Goal: Information Seeking & Learning: Learn about a topic

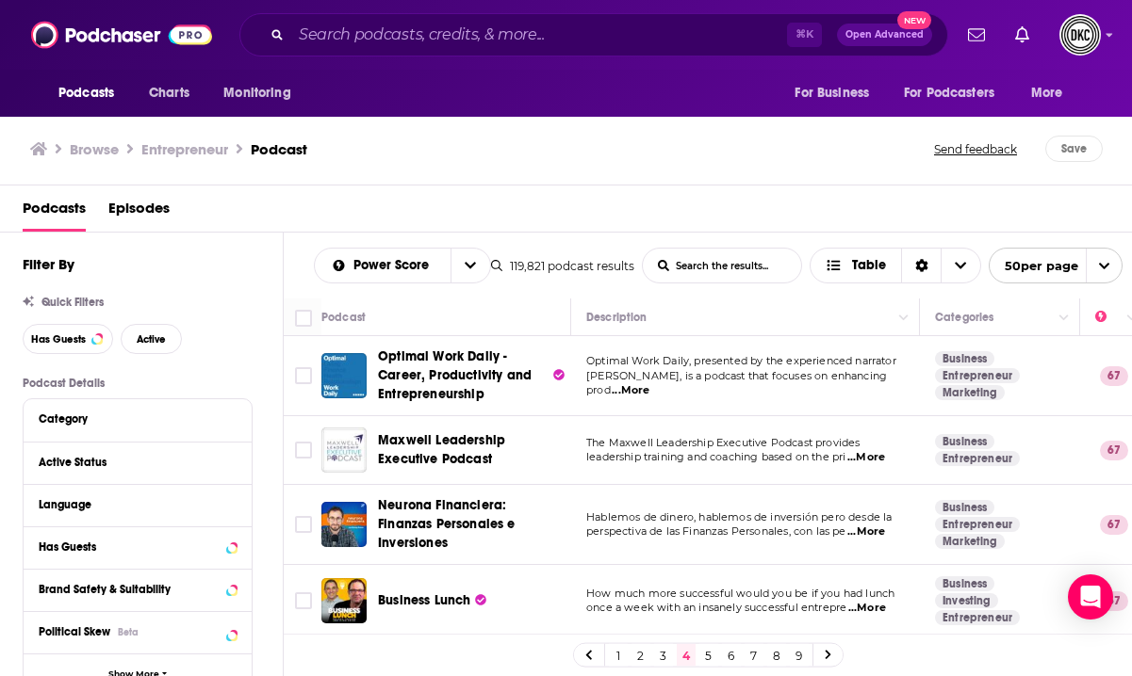
scroll to position [2123, 0]
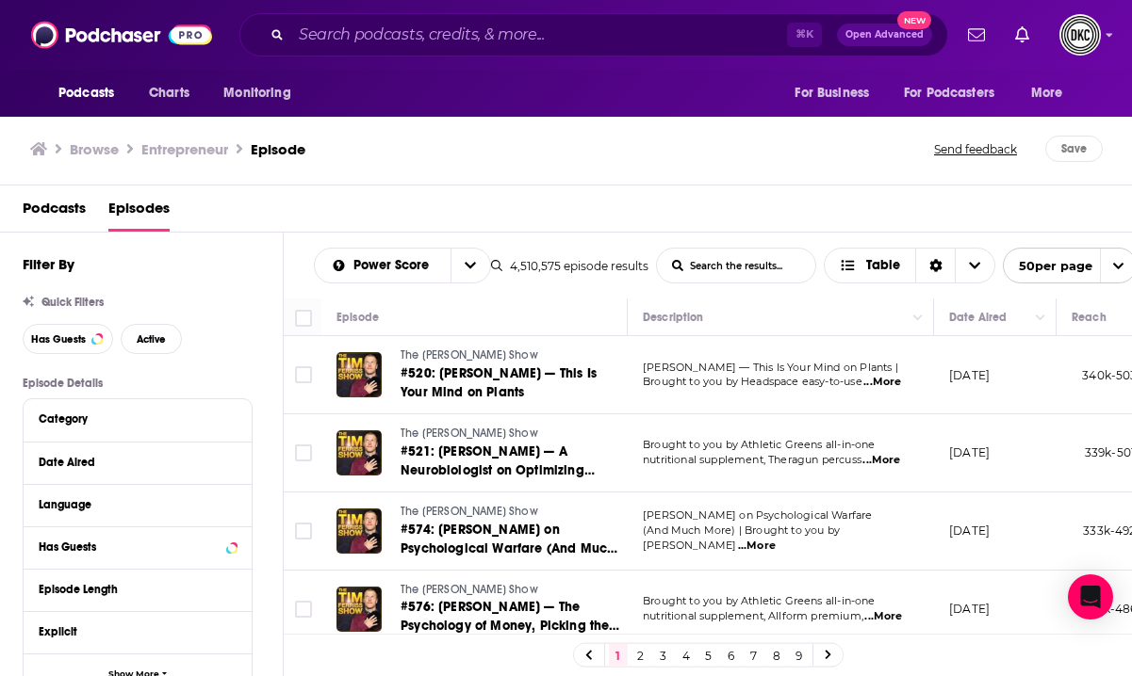
scroll to position [173, 0]
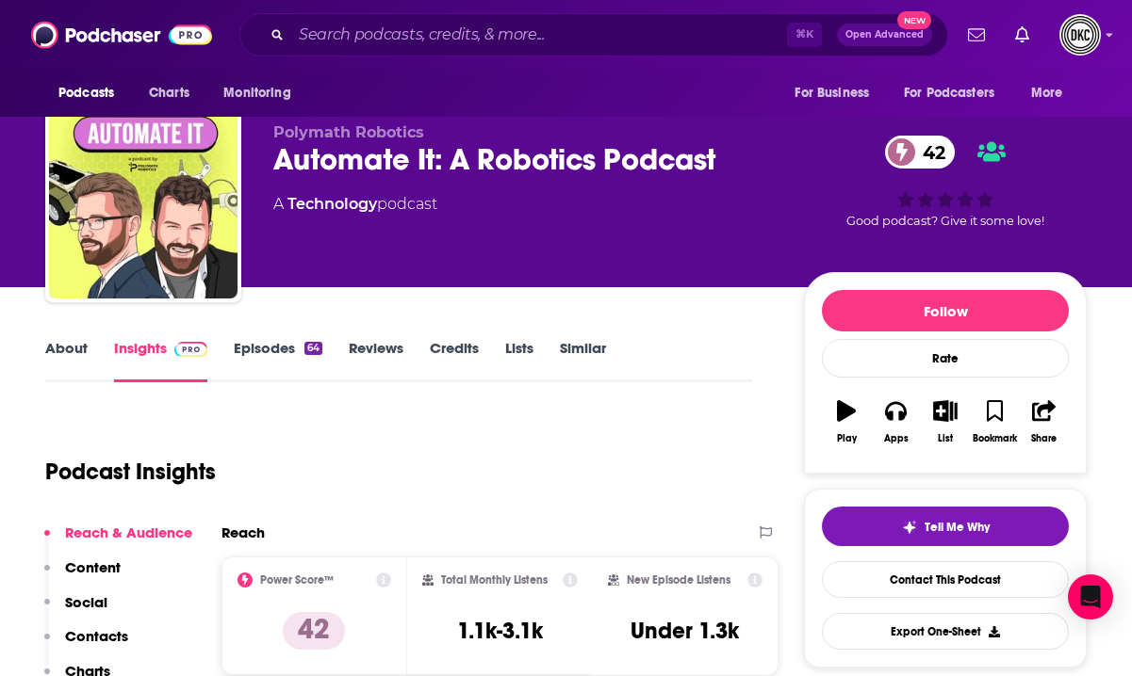
scroll to position [24, 0]
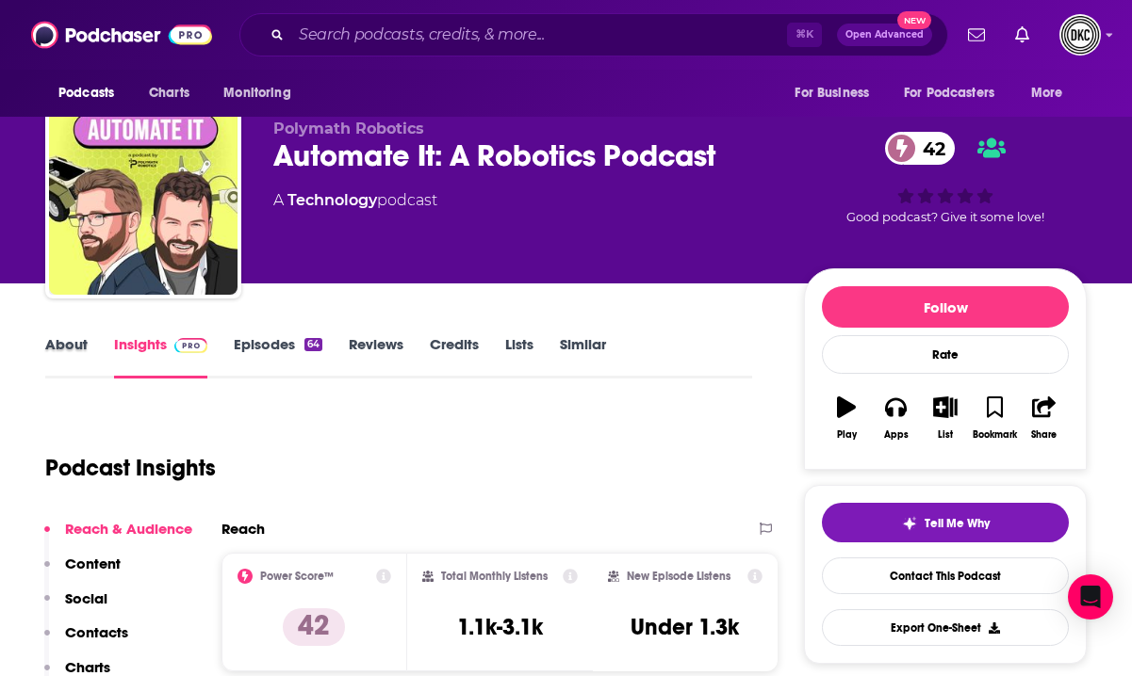
click at [87, 345] on div "About" at bounding box center [79, 356] width 69 height 43
click at [71, 348] on link "About" at bounding box center [66, 356] width 42 height 43
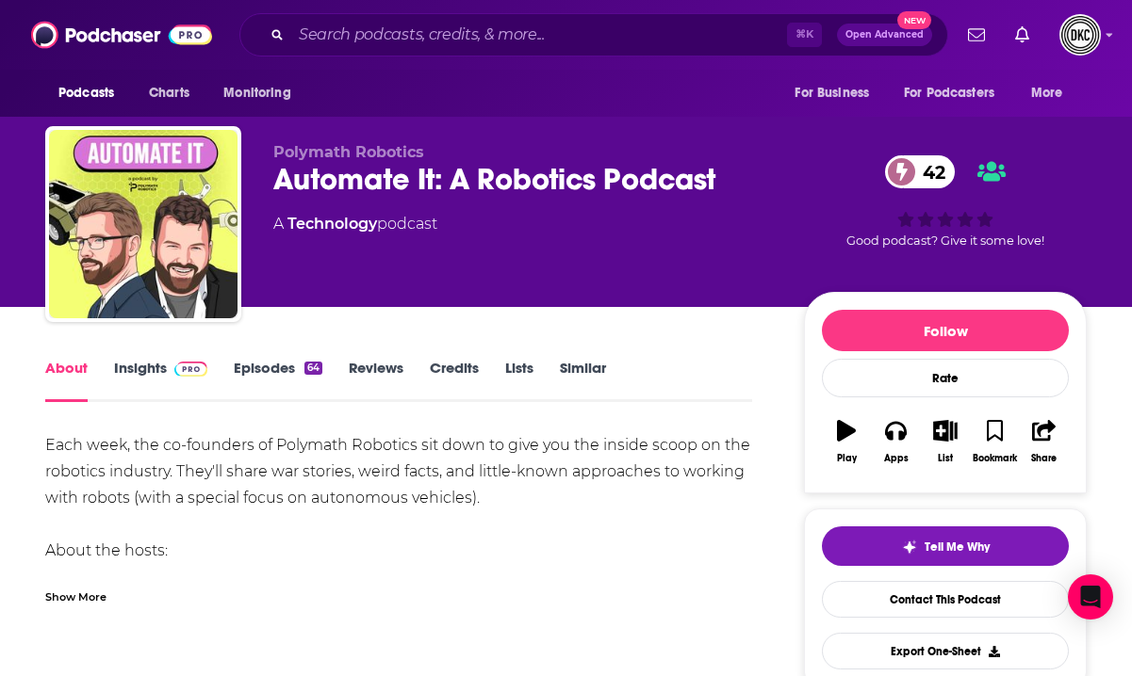
click at [89, 597] on div "Show More" at bounding box center [75, 596] width 61 height 18
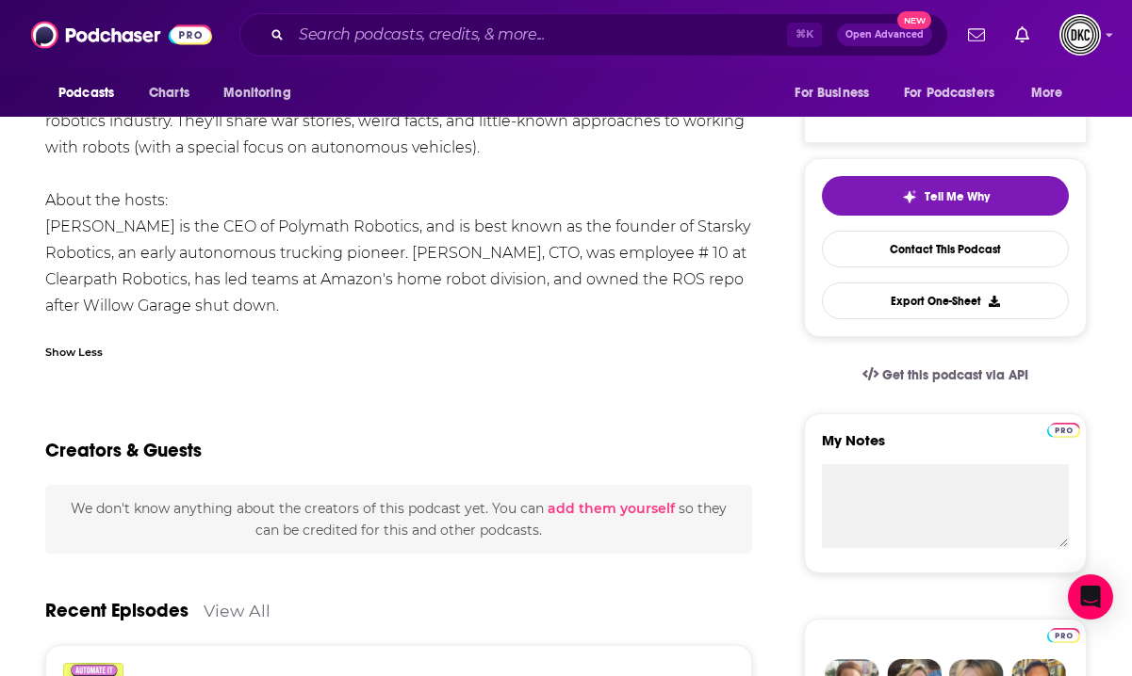
scroll to position [346, 0]
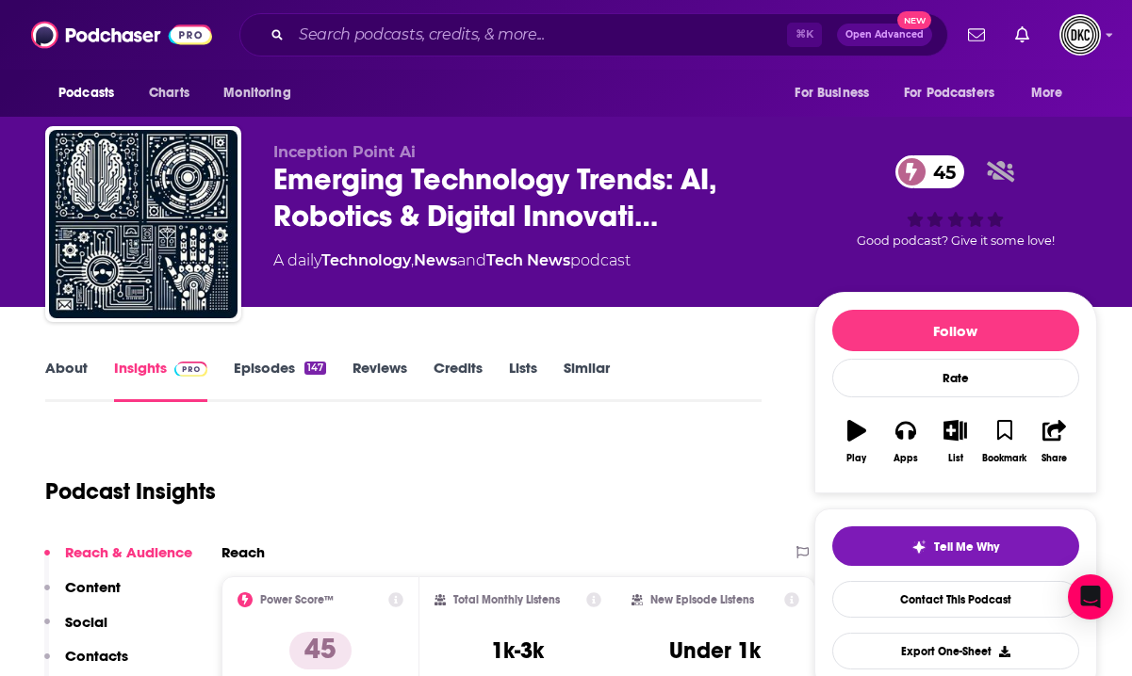
click at [59, 369] on link "About" at bounding box center [66, 380] width 42 height 43
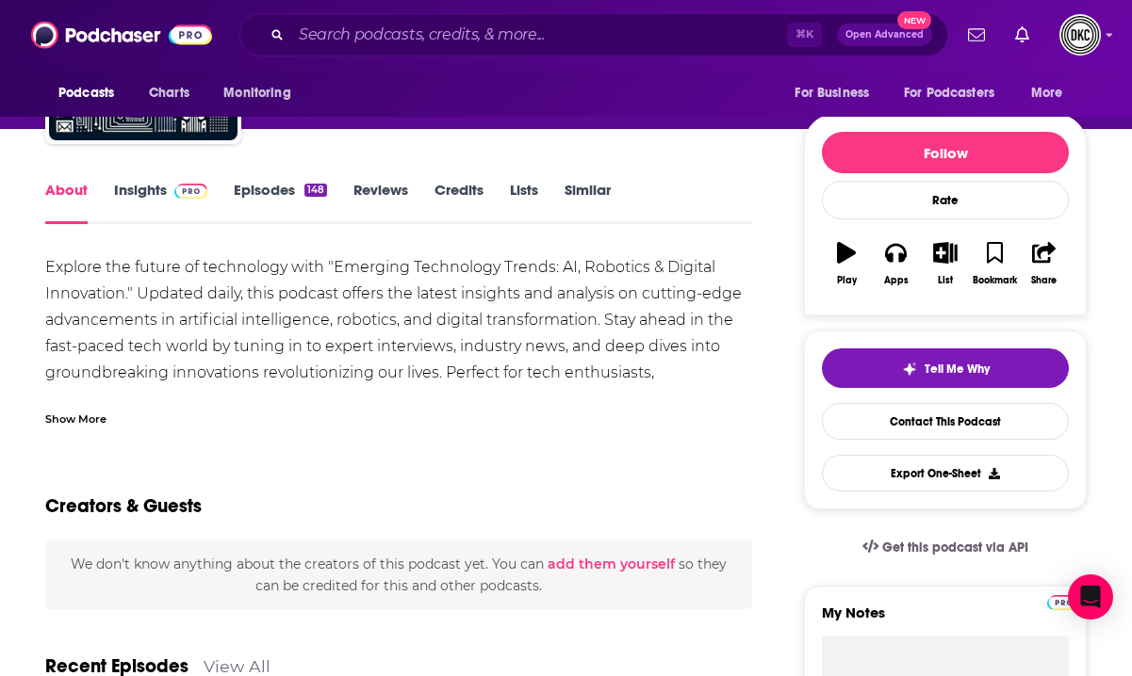
scroll to position [174, 0]
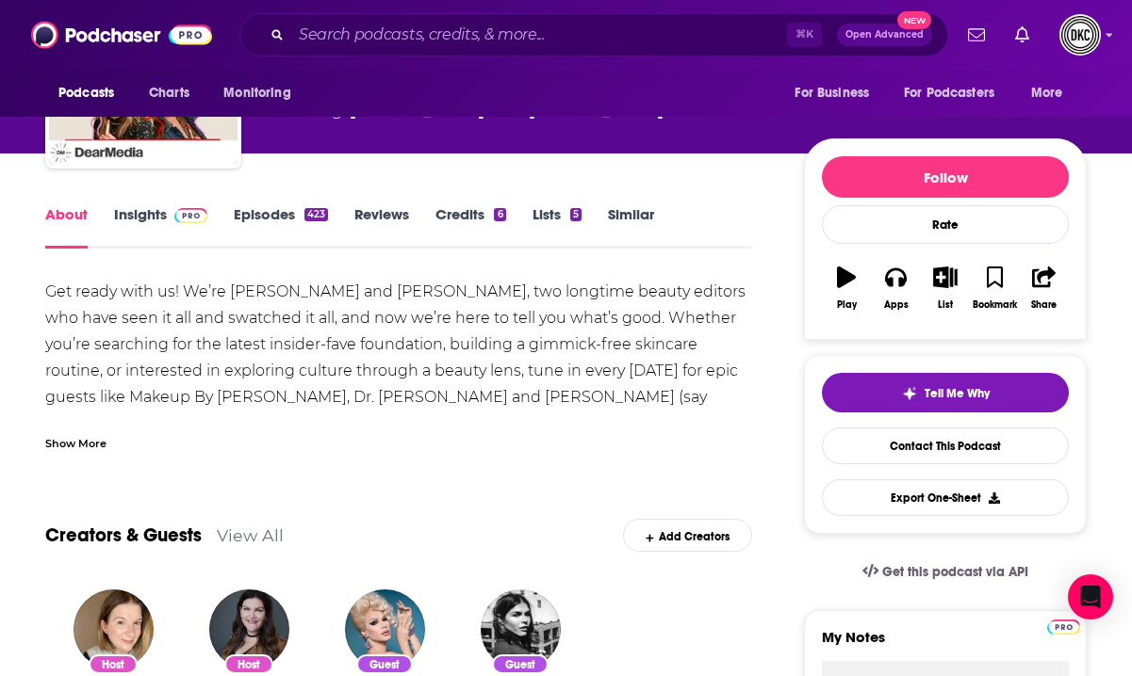
scroll to position [147, 0]
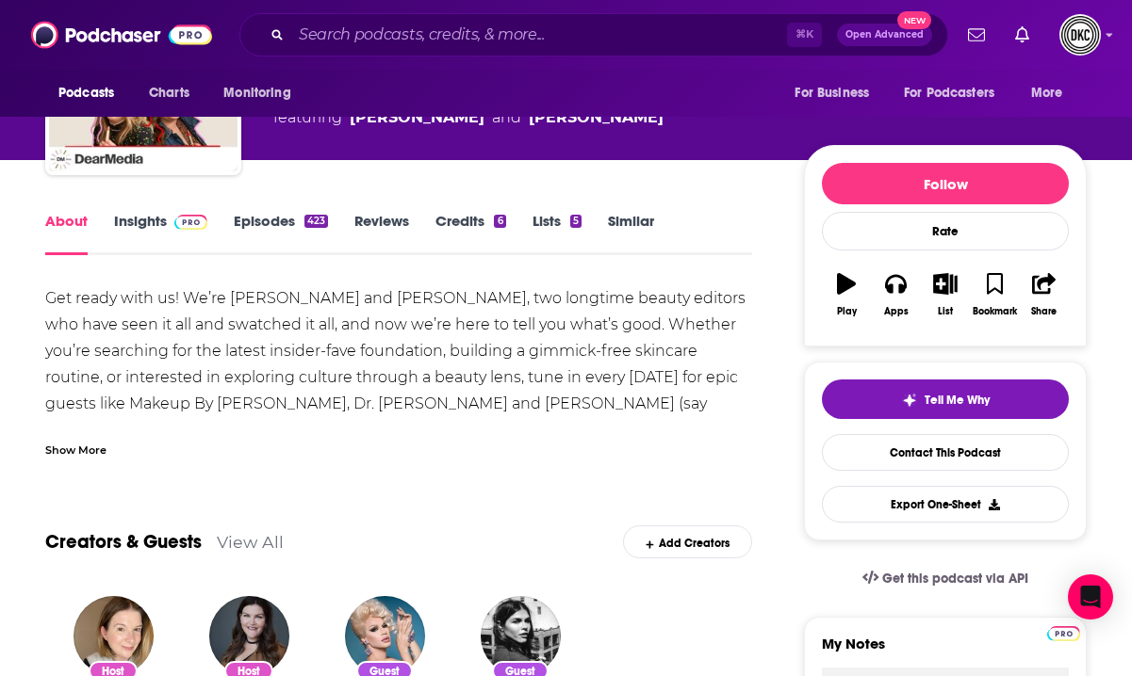
click at [53, 450] on div "Show More" at bounding box center [75, 449] width 61 height 18
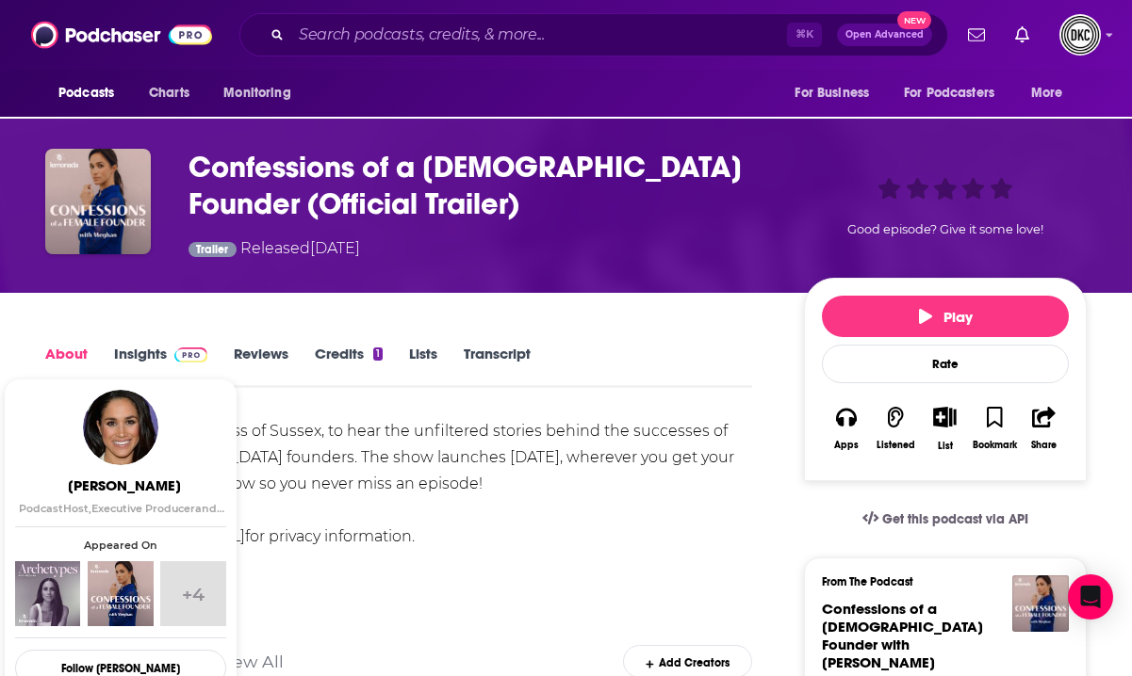
scroll to position [8, 0]
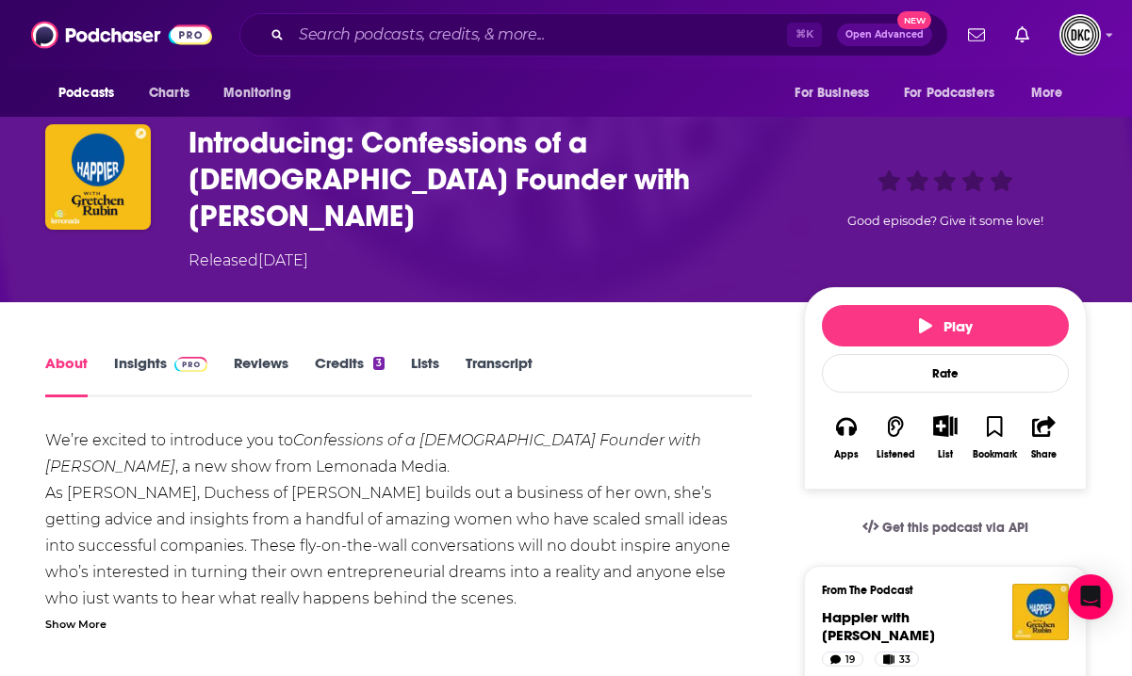
scroll to position [97, 0]
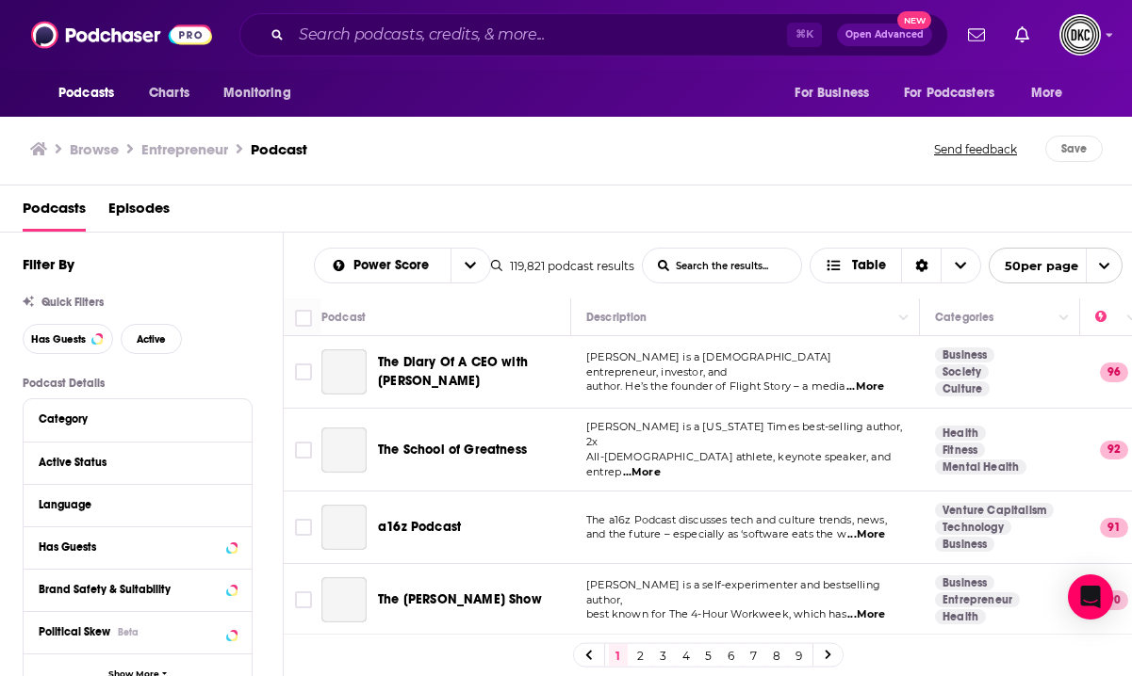
scroll to position [1518, 0]
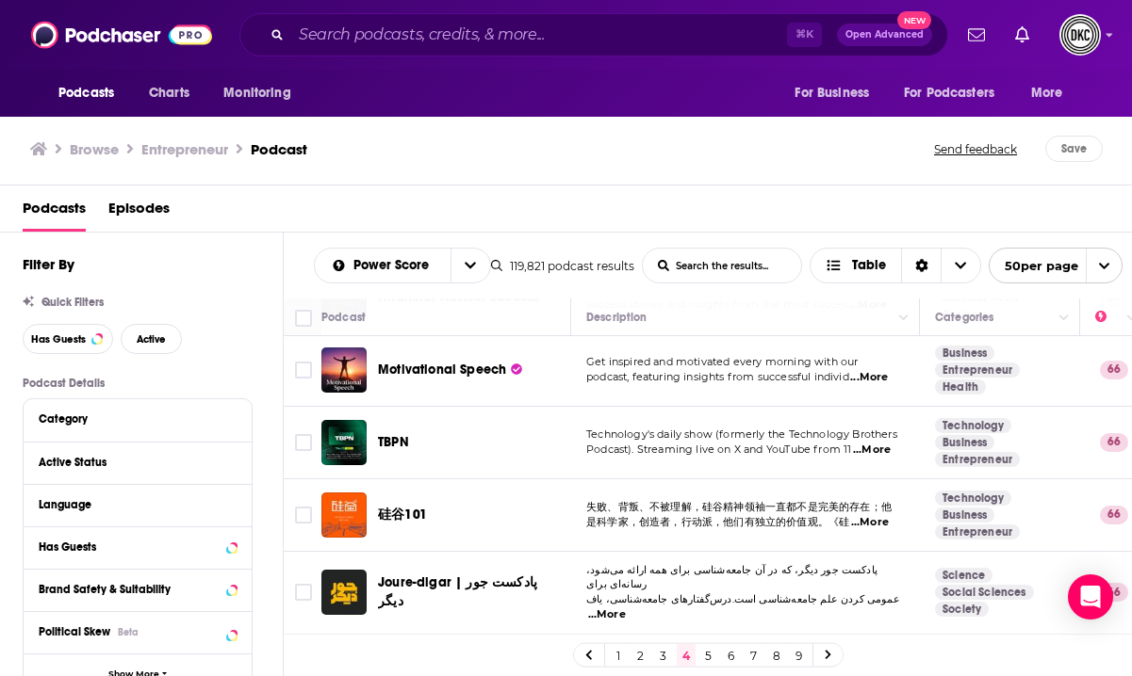
scroll to position [3213, 0]
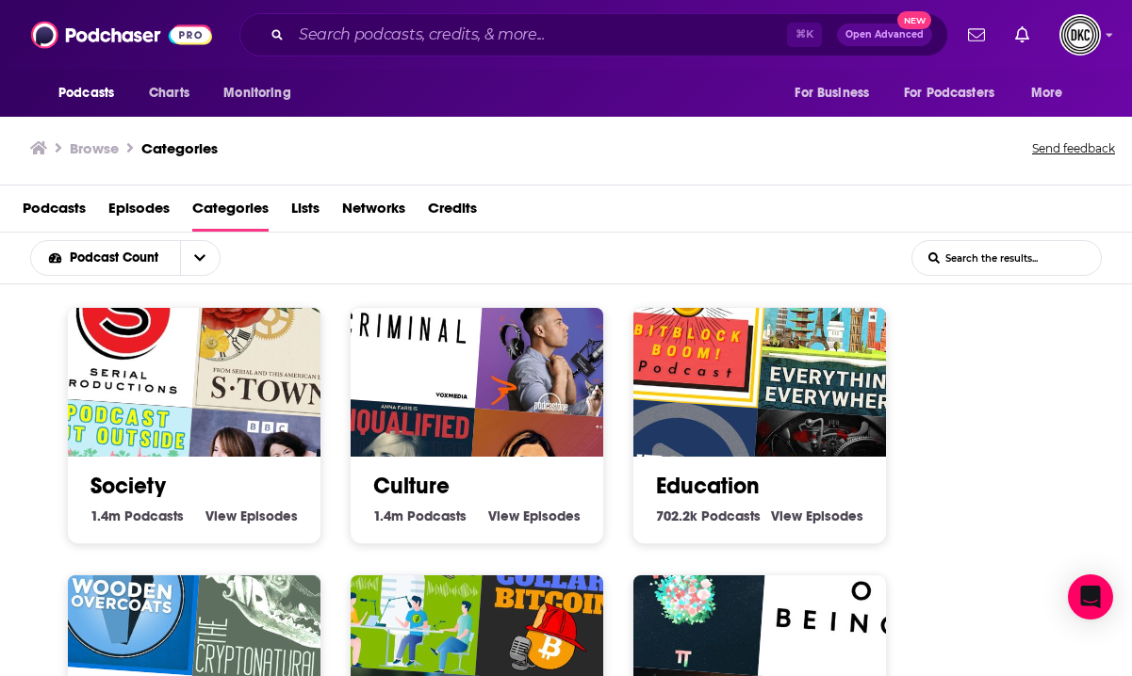
scroll to position [2920, 0]
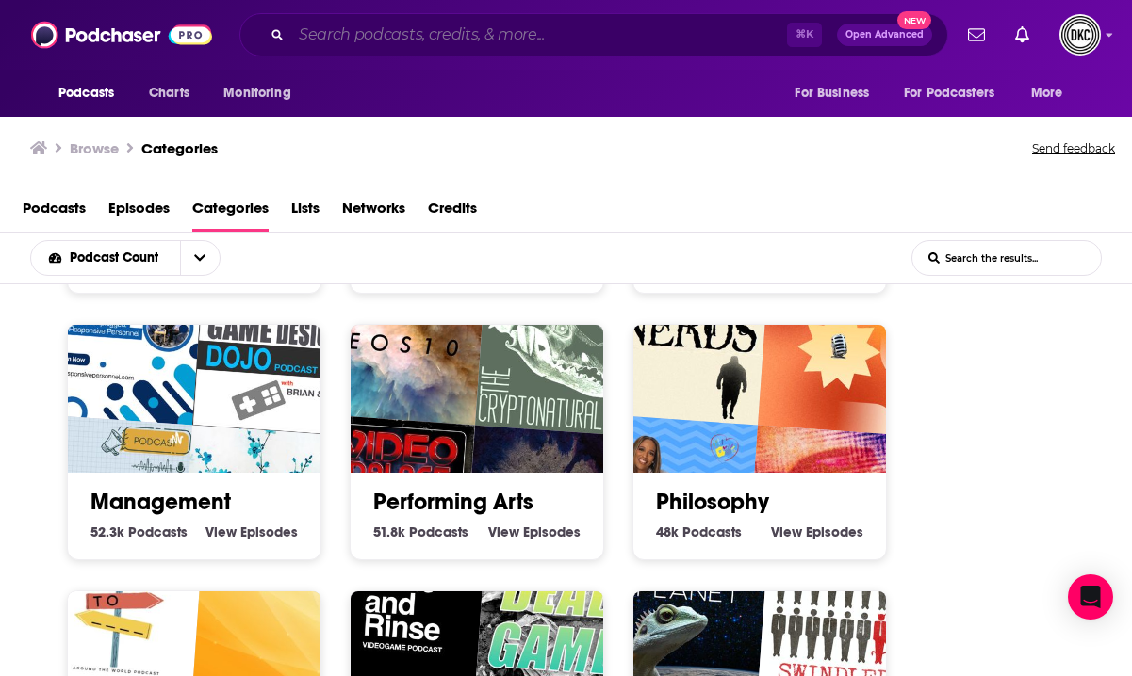
click at [368, 44] on input "Search podcasts, credits, & more..." at bounding box center [539, 35] width 496 height 30
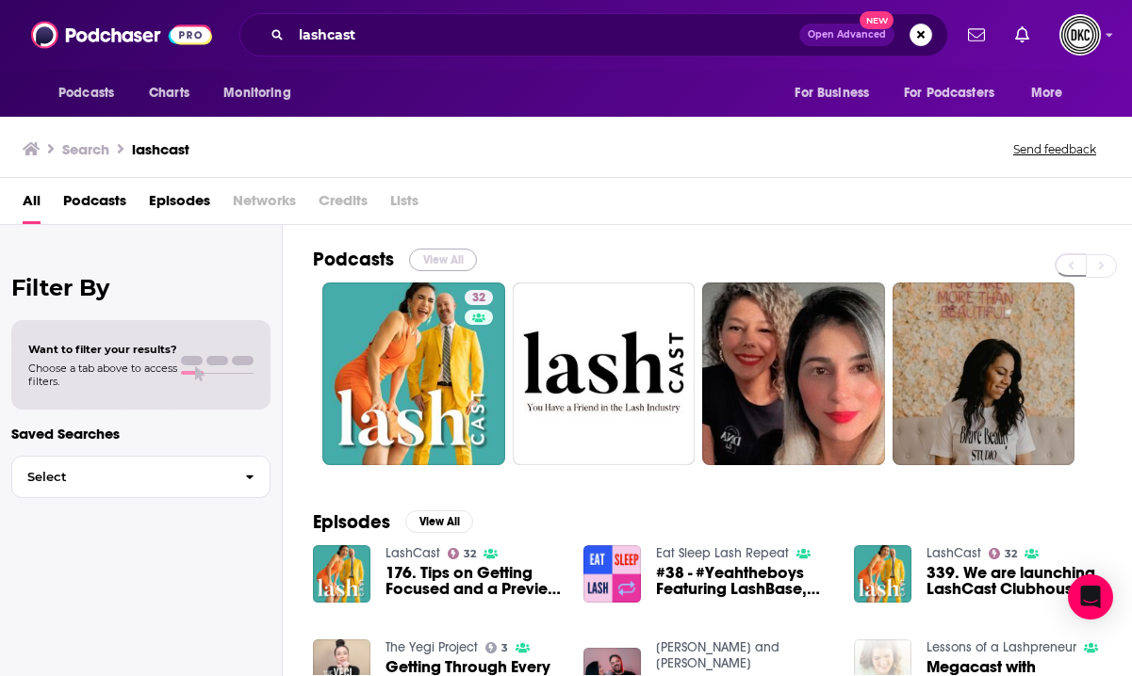
click at [445, 259] on button "View All" at bounding box center [443, 260] width 68 height 23
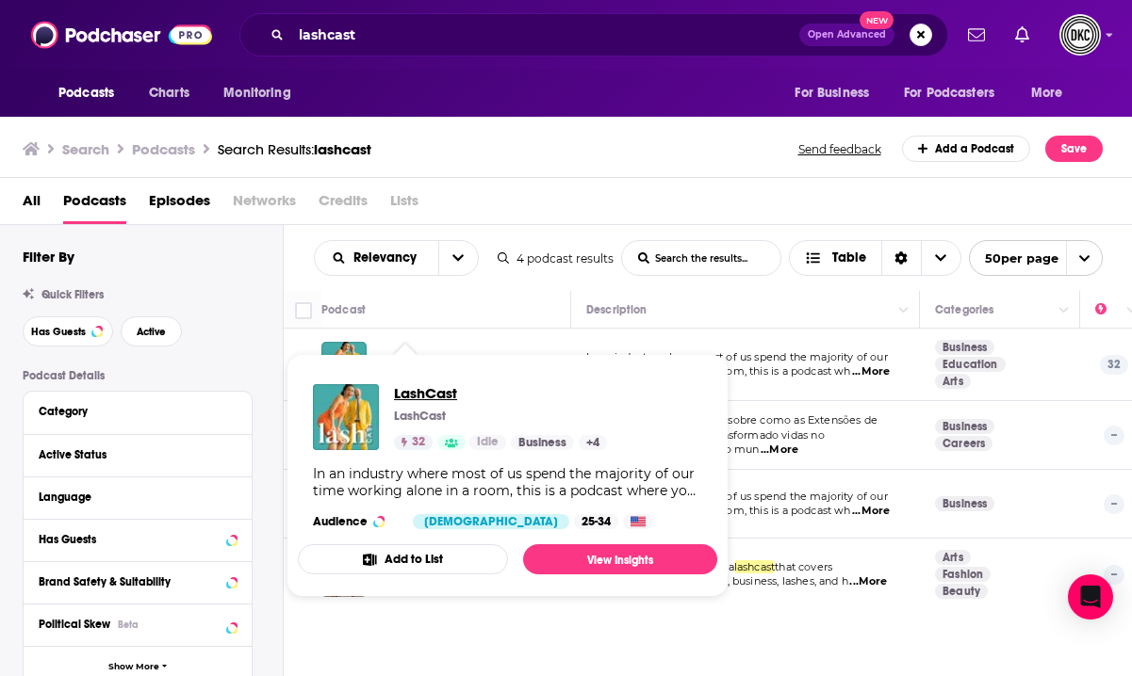
click at [416, 393] on span "LashCast" at bounding box center [500, 393] width 213 height 18
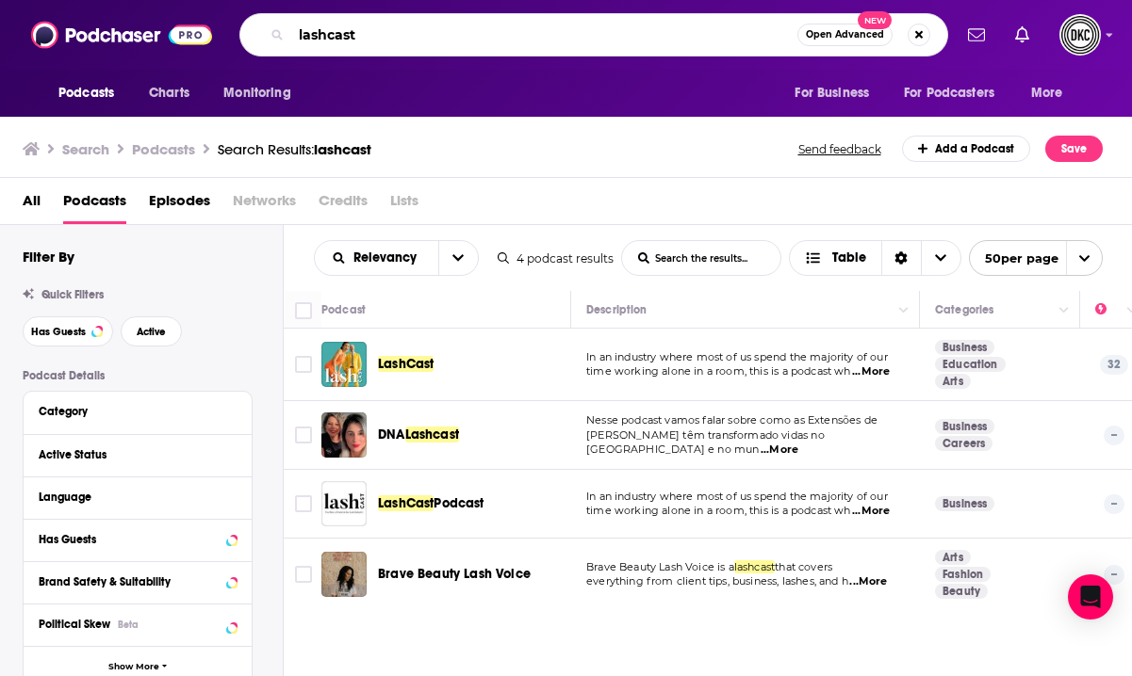
click at [390, 30] on input "lashcast" at bounding box center [544, 35] width 506 height 30
drag, startPoint x: 397, startPoint y: 38, endPoint x: 286, endPoint y: 38, distance: 110.2
click at [286, 38] on div "lashcast Open Advanced New" at bounding box center [593, 34] width 708 height 43
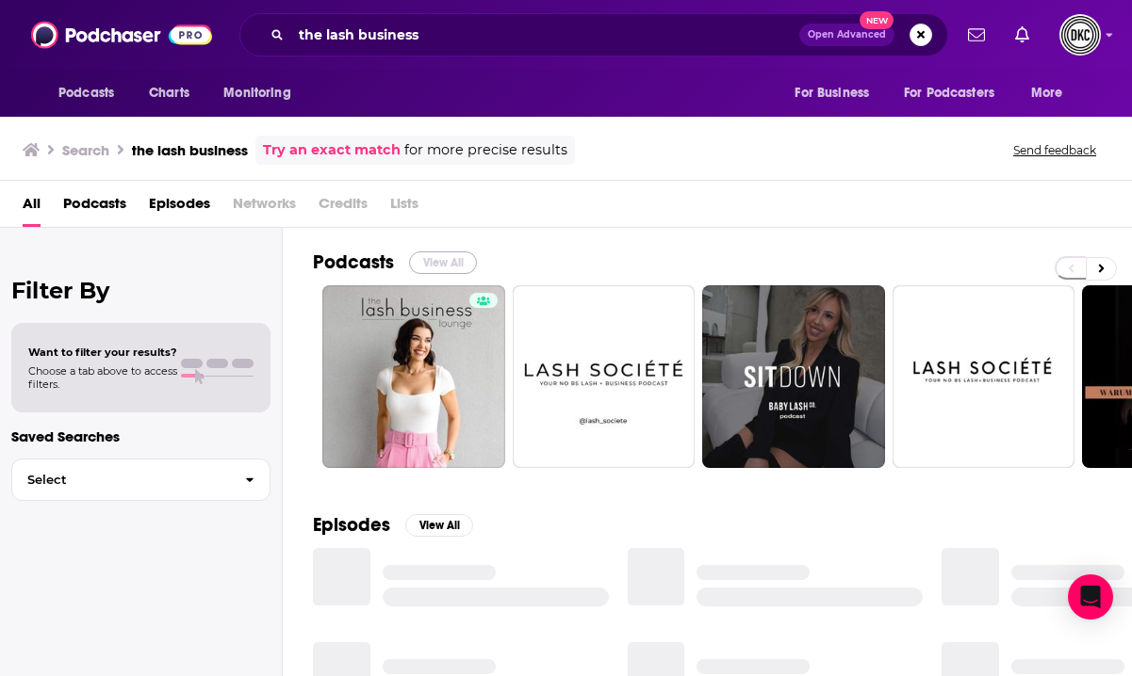
click at [448, 258] on button "View All" at bounding box center [443, 263] width 68 height 23
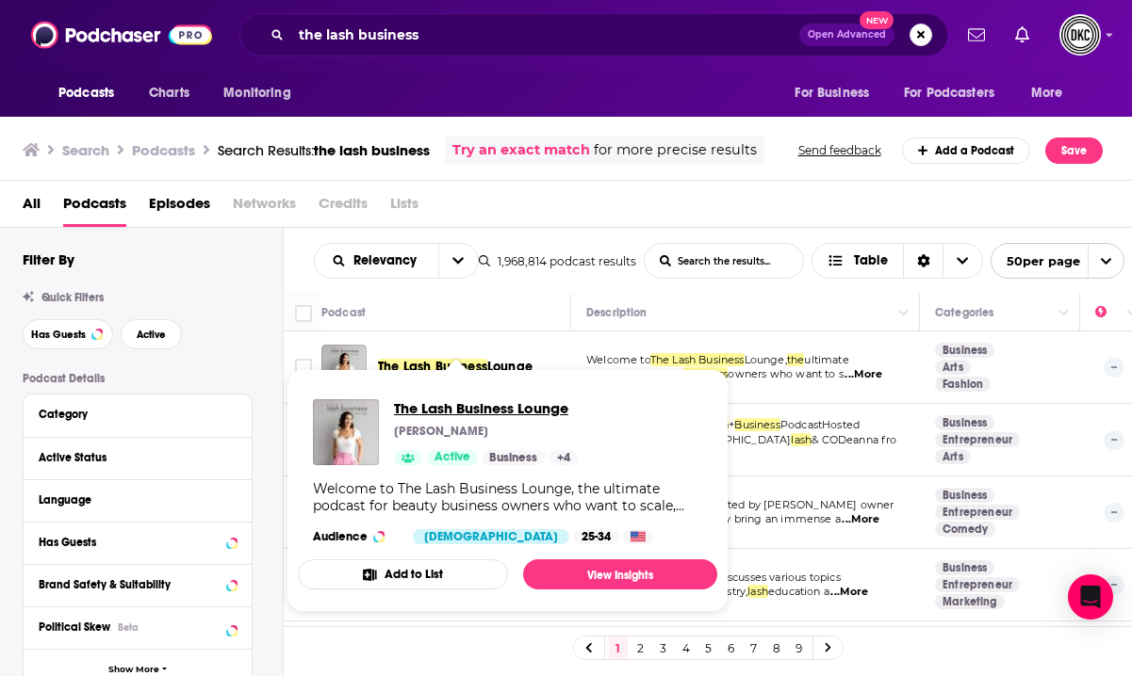
click at [422, 405] on span "The Lash Business Lounge" at bounding box center [486, 408] width 184 height 18
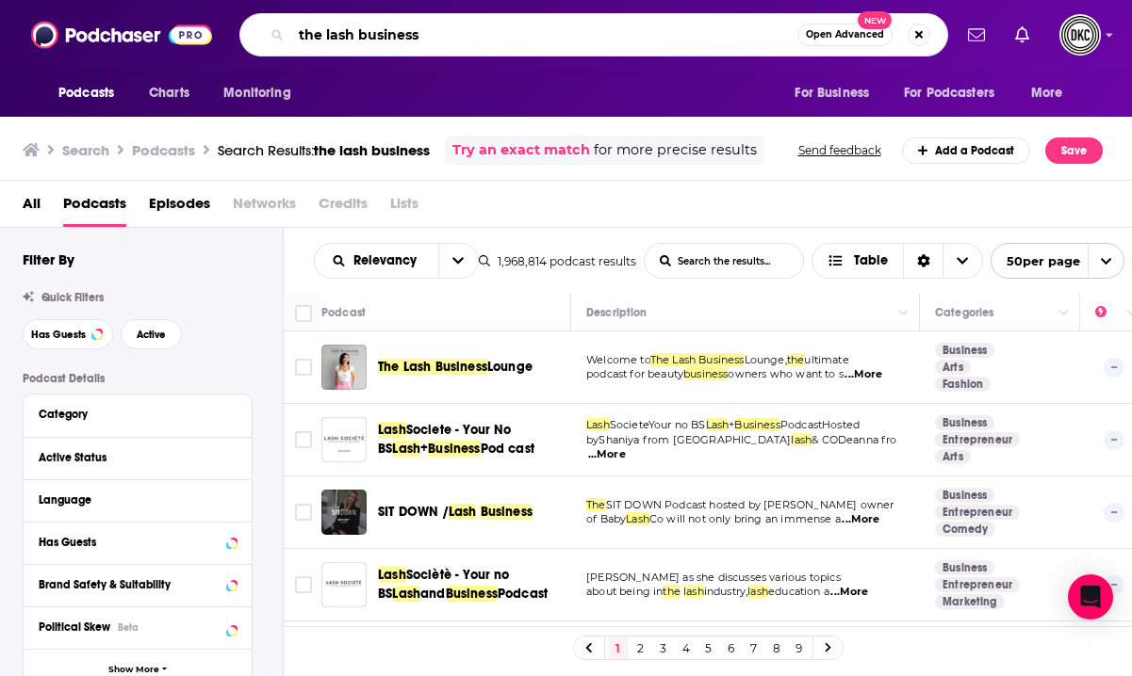
drag, startPoint x: 442, startPoint y: 37, endPoint x: 239, endPoint y: 37, distance: 202.6
click at [239, 37] on div "the lash business Open Advanced New" at bounding box center [593, 34] width 708 height 43
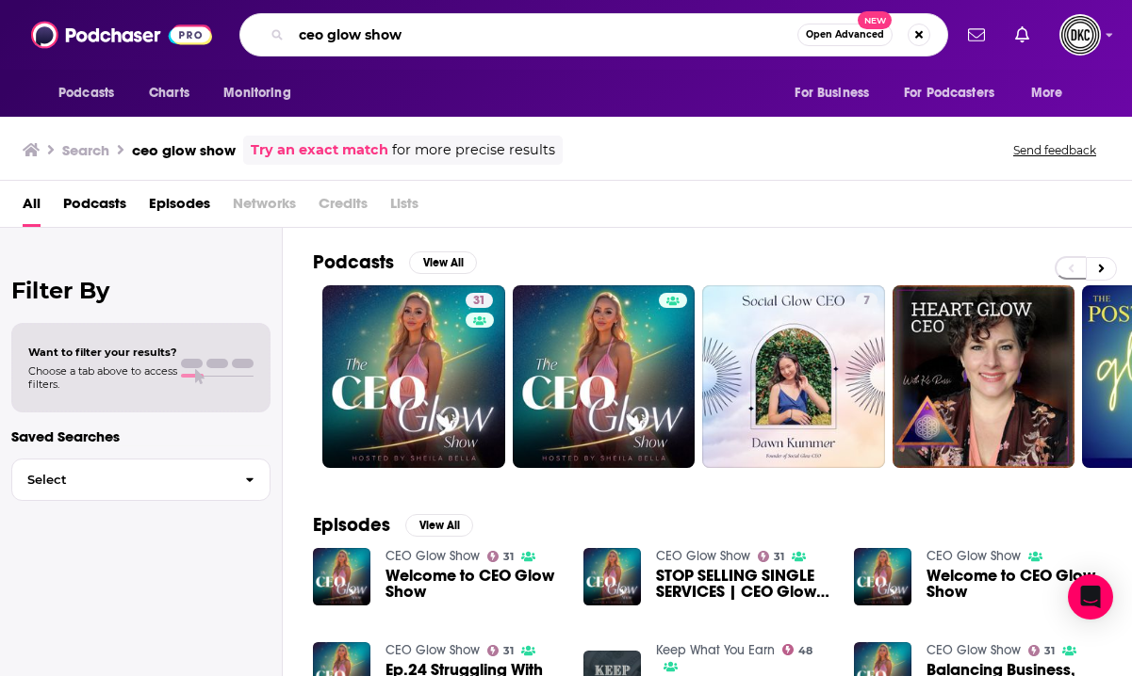
drag, startPoint x: 440, startPoint y: 36, endPoint x: 234, endPoint y: 37, distance: 206.3
click at [235, 37] on div "Podcasts Charts Monitoring ceo glow show Open Advanced New For Business For Pod…" at bounding box center [585, 34] width 729 height 43
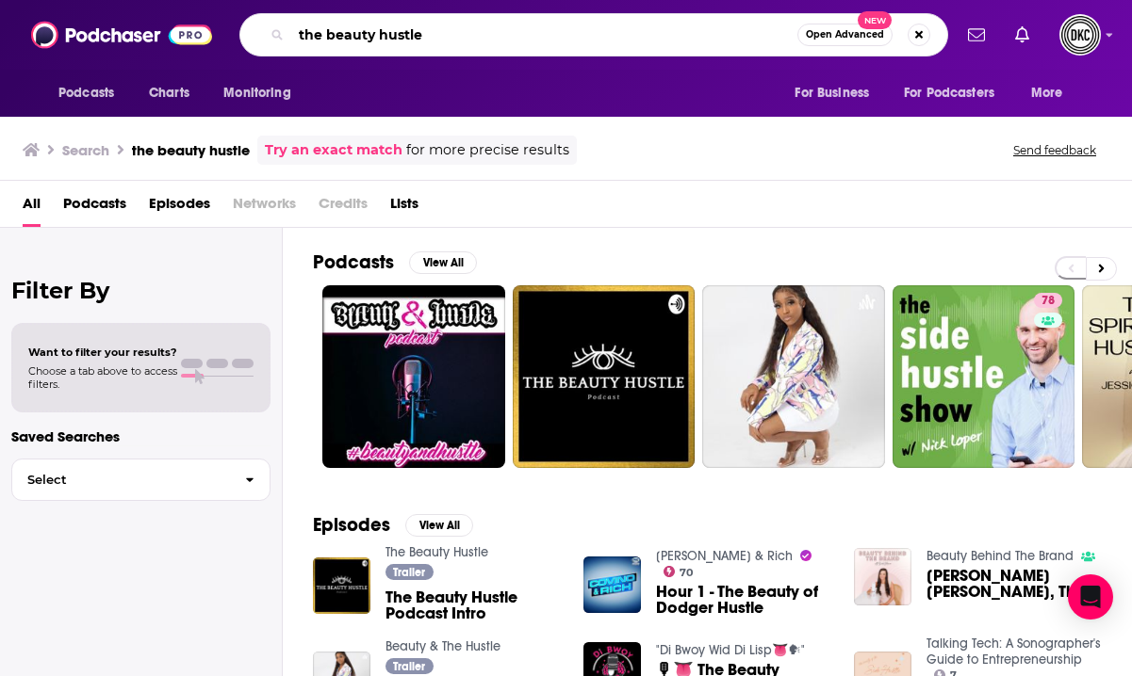
drag, startPoint x: 431, startPoint y: 36, endPoint x: 263, endPoint y: 34, distance: 168.7
click at [263, 34] on div "the beauty hustle Open Advanced New" at bounding box center [593, 34] width 708 height 43
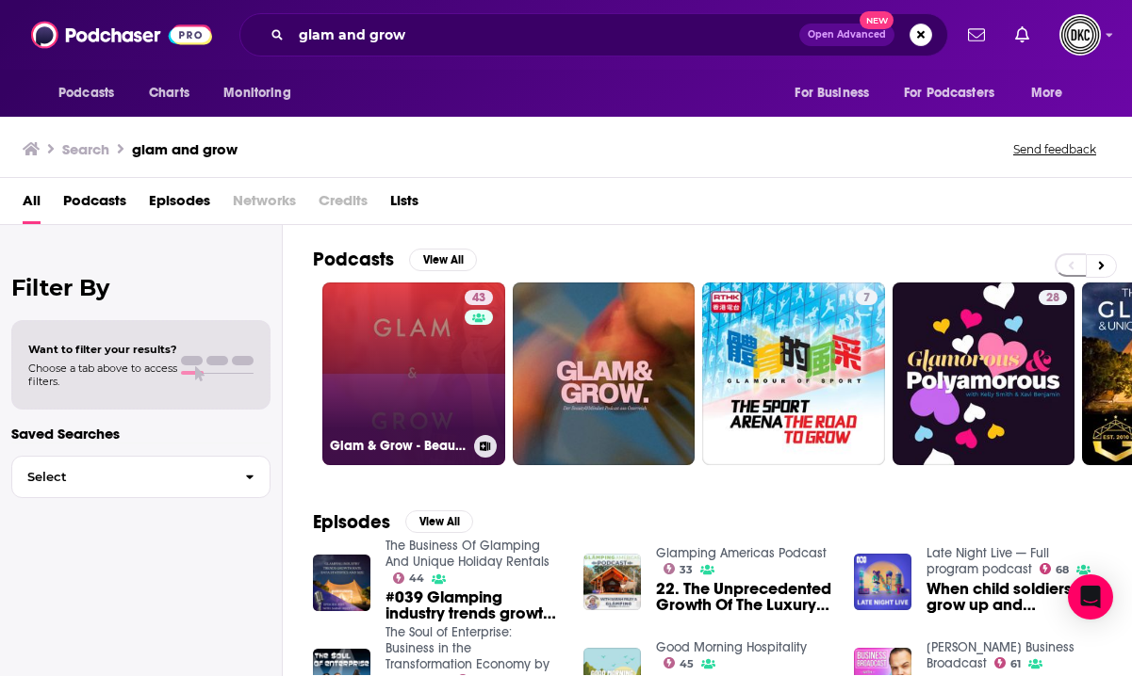
click at [376, 328] on link "43 Glam & Grow - Beauty Business Podcast" at bounding box center [413, 374] width 183 height 183
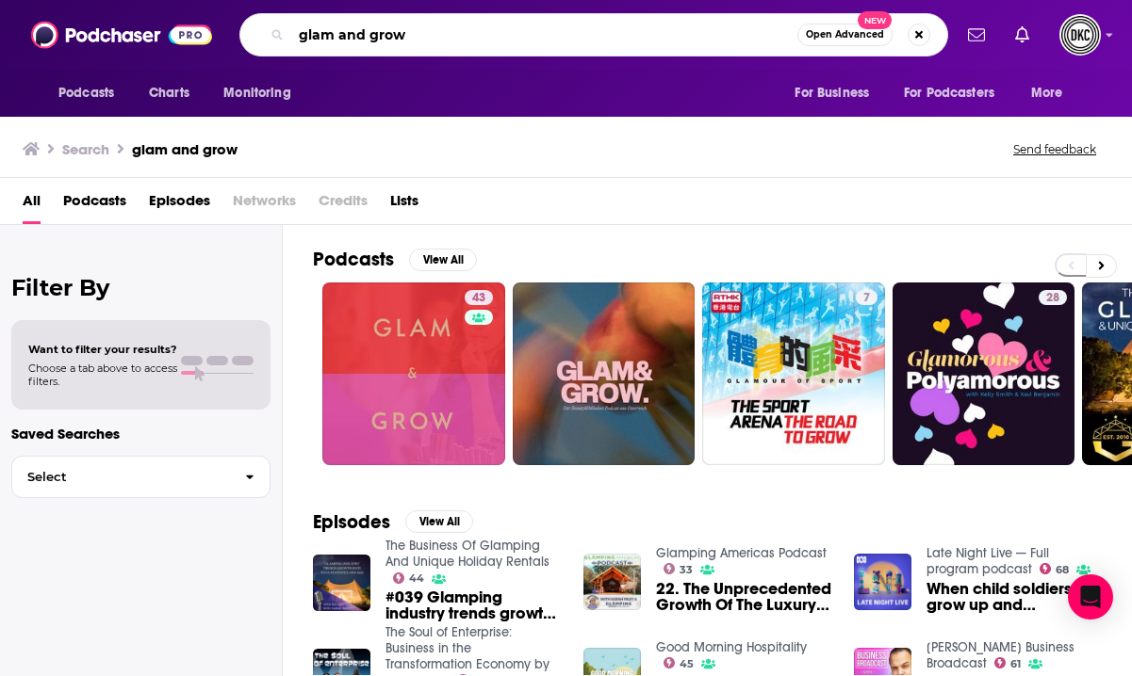
drag, startPoint x: 434, startPoint y: 38, endPoint x: 238, endPoint y: 31, distance: 196.1
click at [239, 31] on div "glam and grow Open Advanced New" at bounding box center [593, 34] width 708 height 43
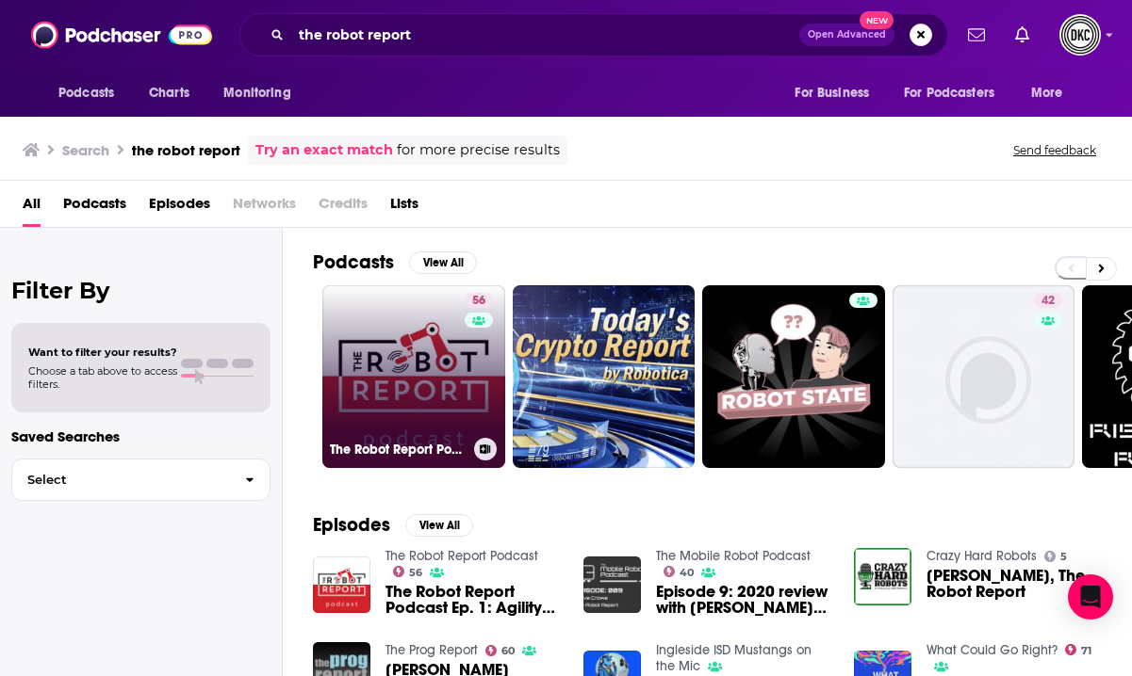
click at [410, 372] on link "56 The Robot Report Podcast" at bounding box center [413, 376] width 183 height 183
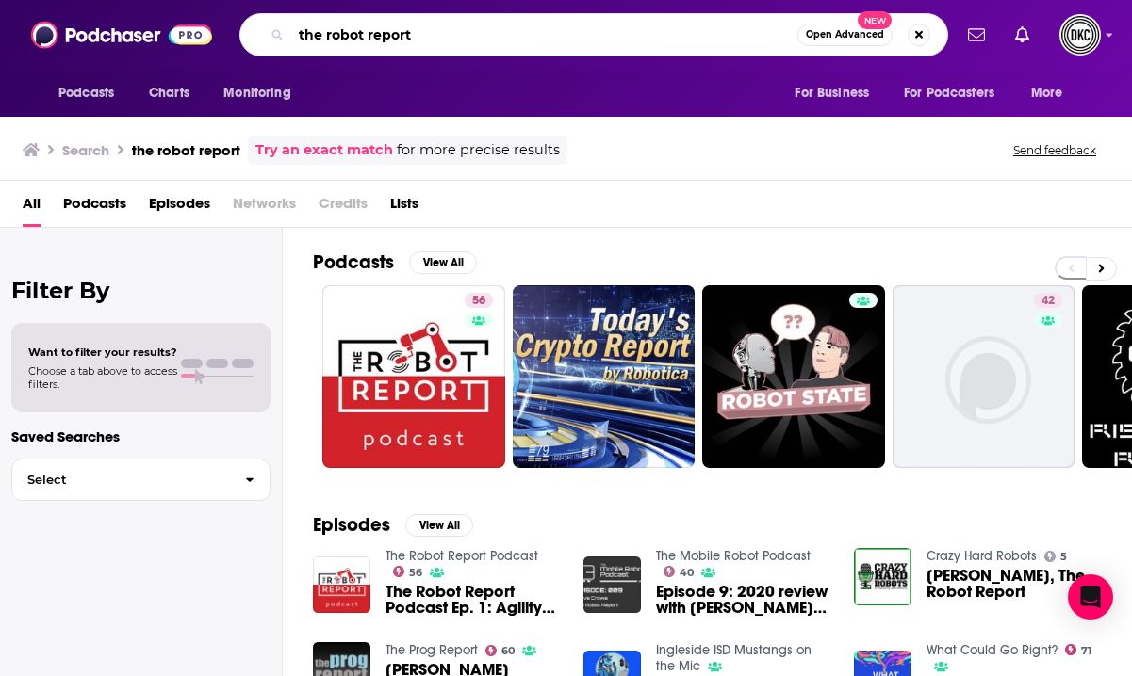
drag, startPoint x: 435, startPoint y: 34, endPoint x: 243, endPoint y: 34, distance: 192.2
click at [243, 34] on div "the robot report Open Advanced New" at bounding box center [593, 34] width 708 height 43
type input "women who code"
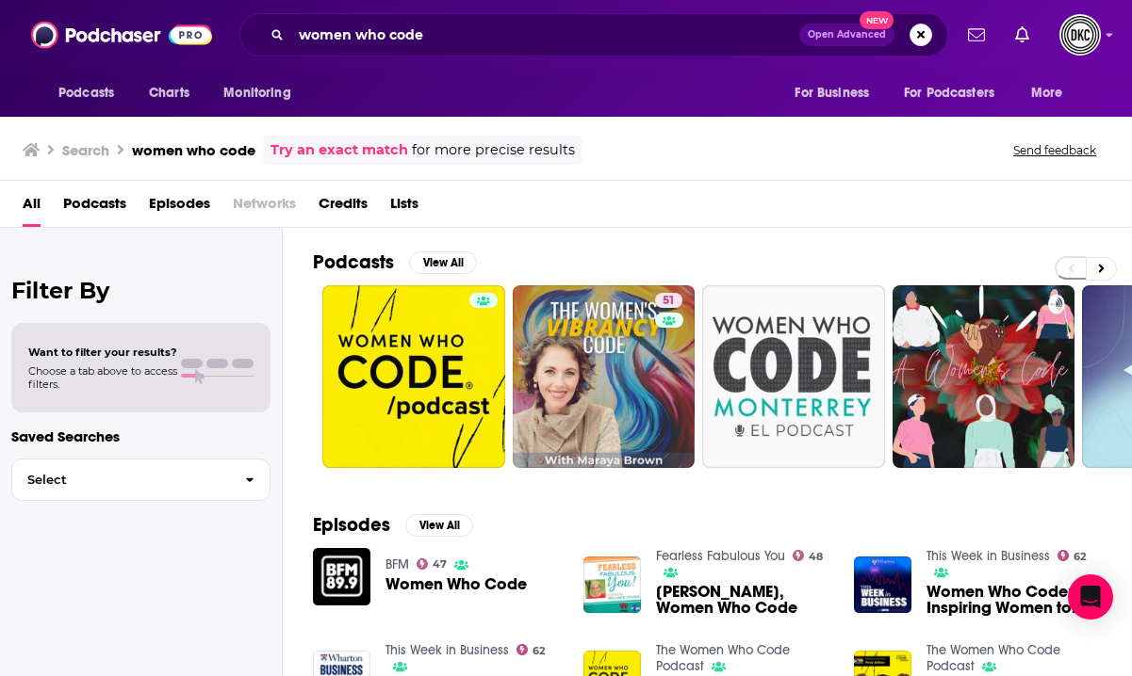
drag, startPoint x: 427, startPoint y: 346, endPoint x: 600, endPoint y: 9, distance: 378.4
click at [0, 0] on div "Podcasts Charts Monitoring women who code Open Advanced New For Business For Po…" at bounding box center [566, 338] width 1132 height 676
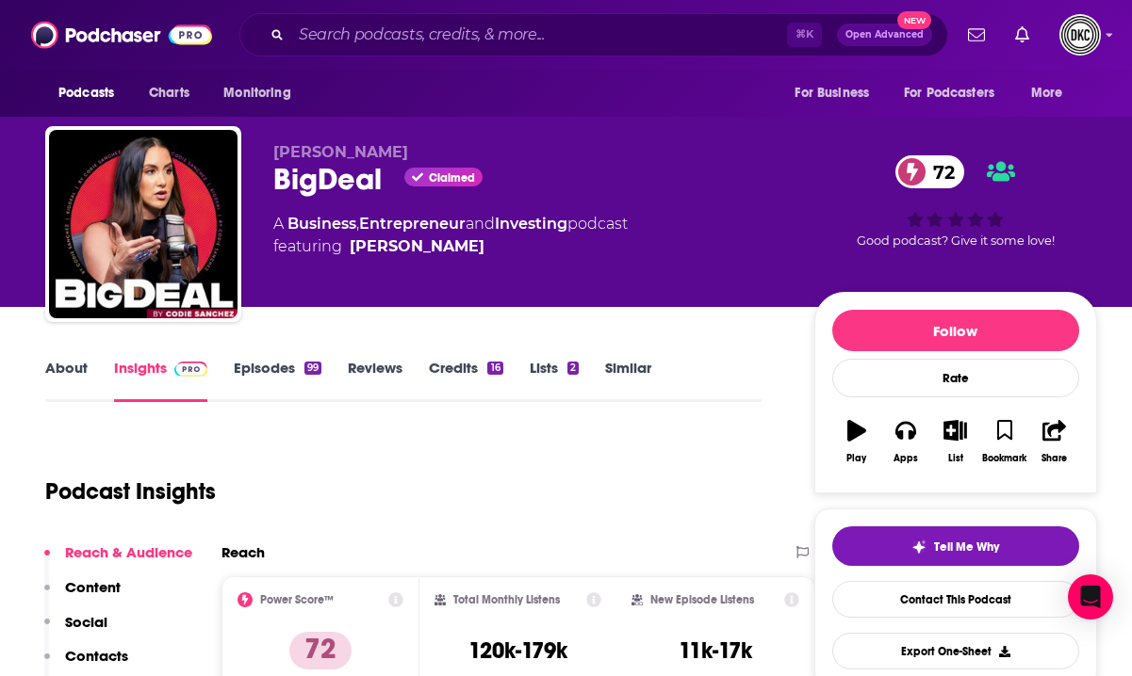
click at [62, 372] on link "About" at bounding box center [66, 380] width 42 height 43
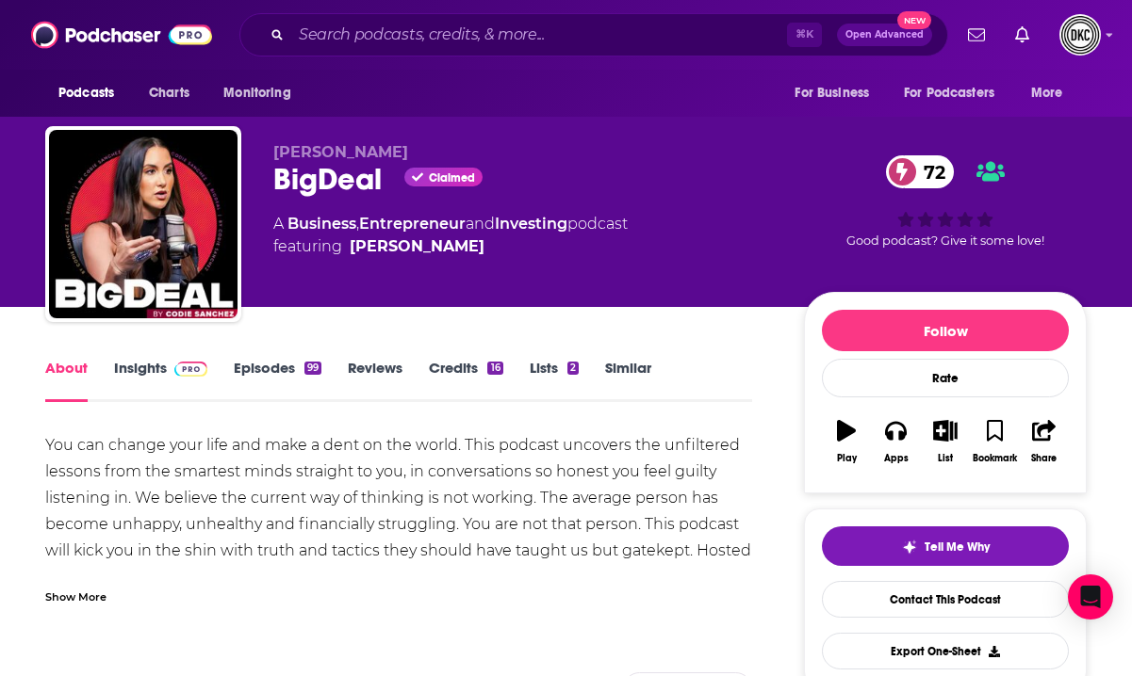
click at [73, 599] on div "Show More" at bounding box center [75, 596] width 61 height 18
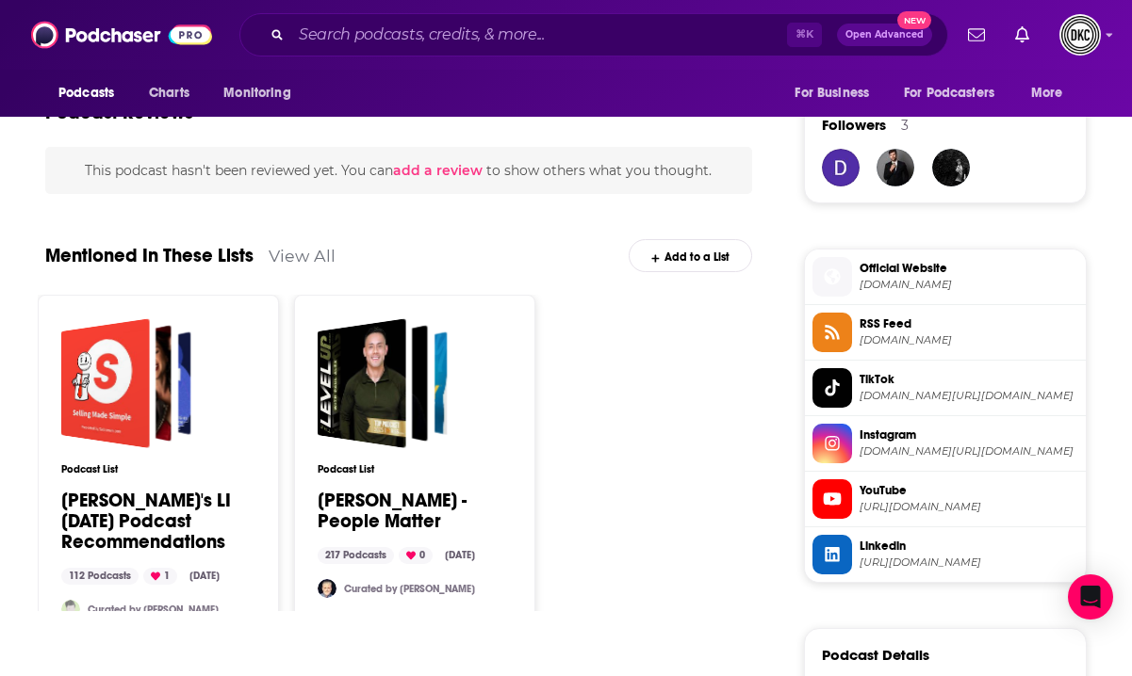
scroll to position [1438, 0]
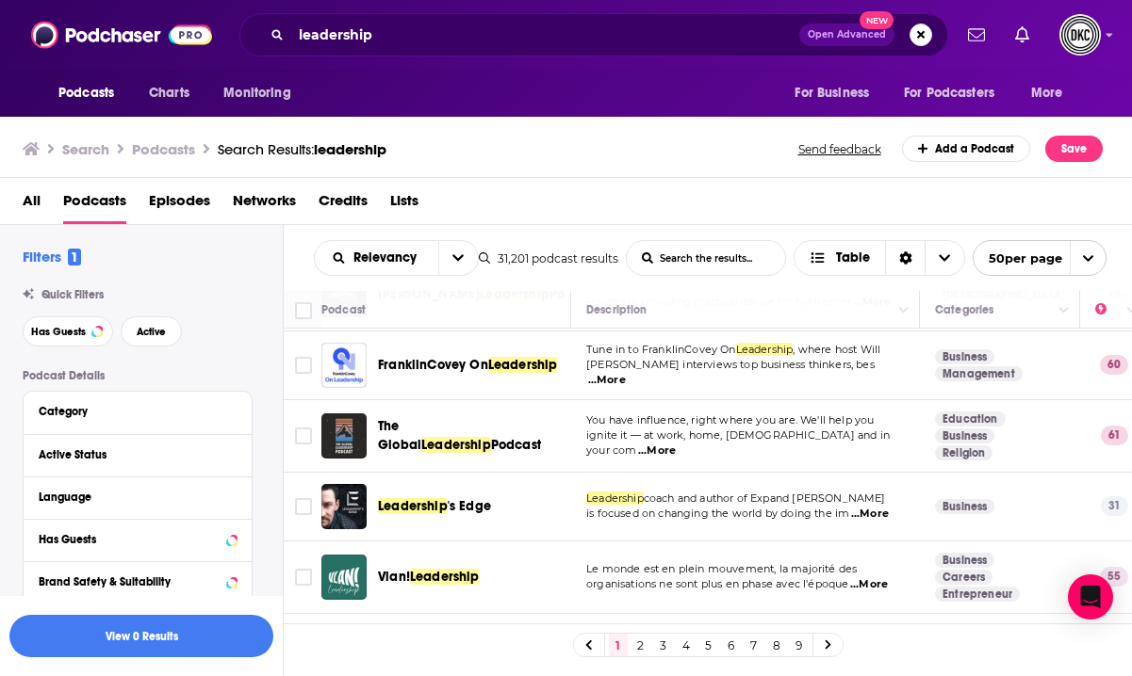
scroll to position [948, 0]
click at [638, 644] on link "2" at bounding box center [640, 645] width 19 height 23
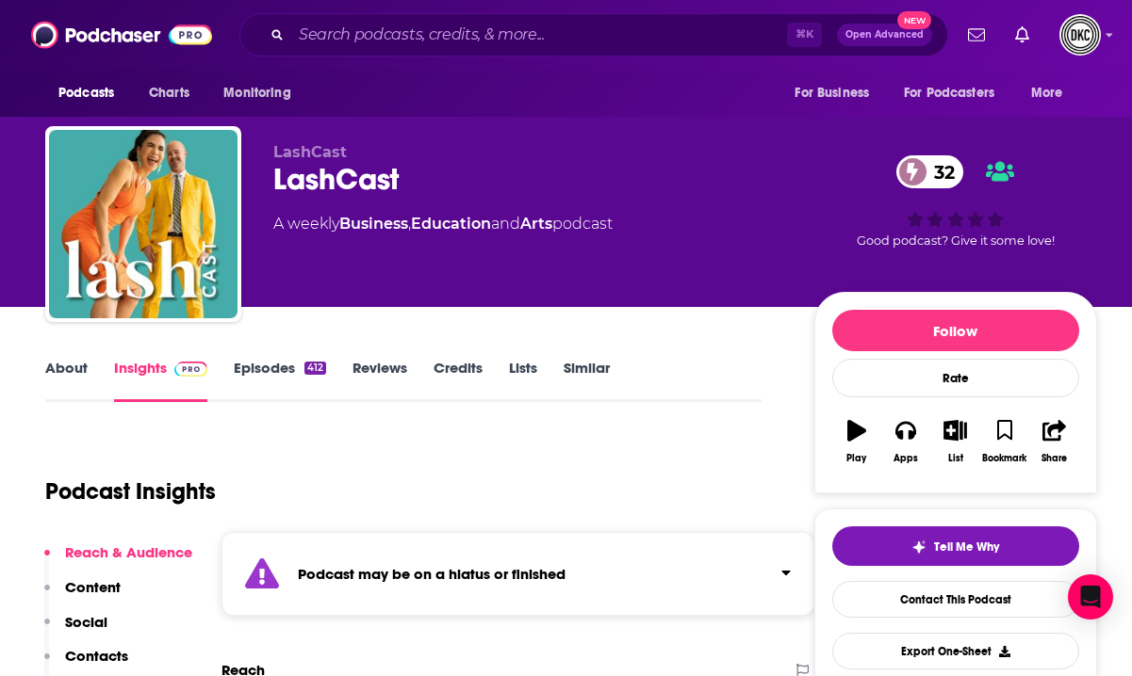
click at [310, 545] on div "Podcast may be on a hiatus or finished" at bounding box center [517, 574] width 593 height 84
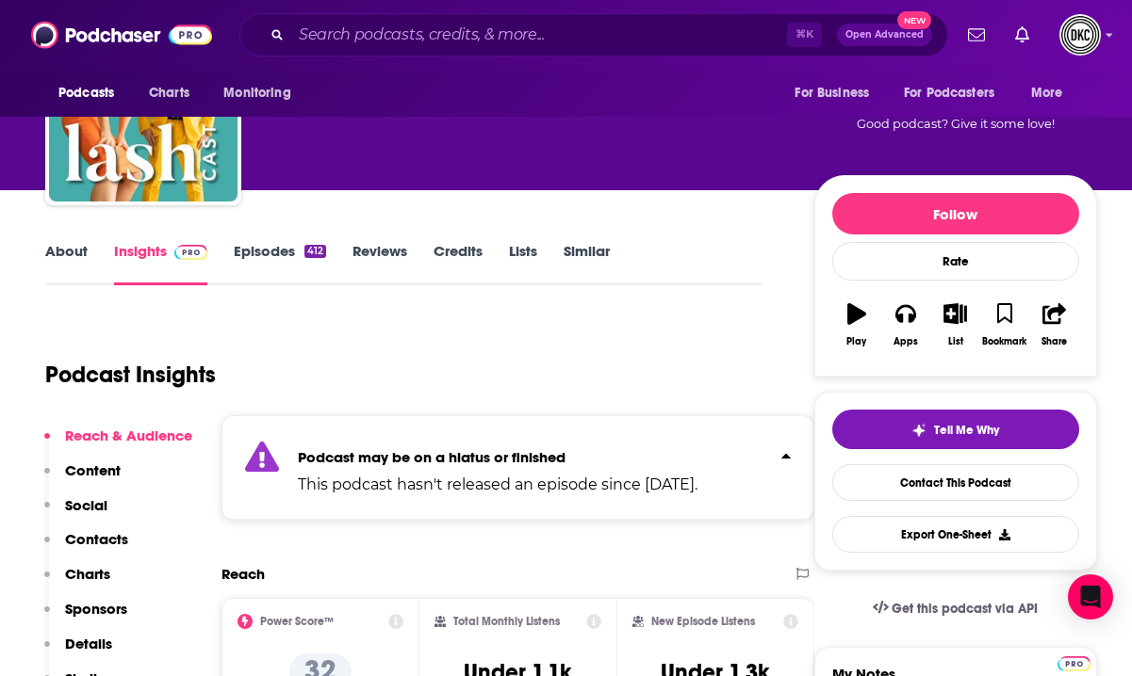
scroll to position [121, 0]
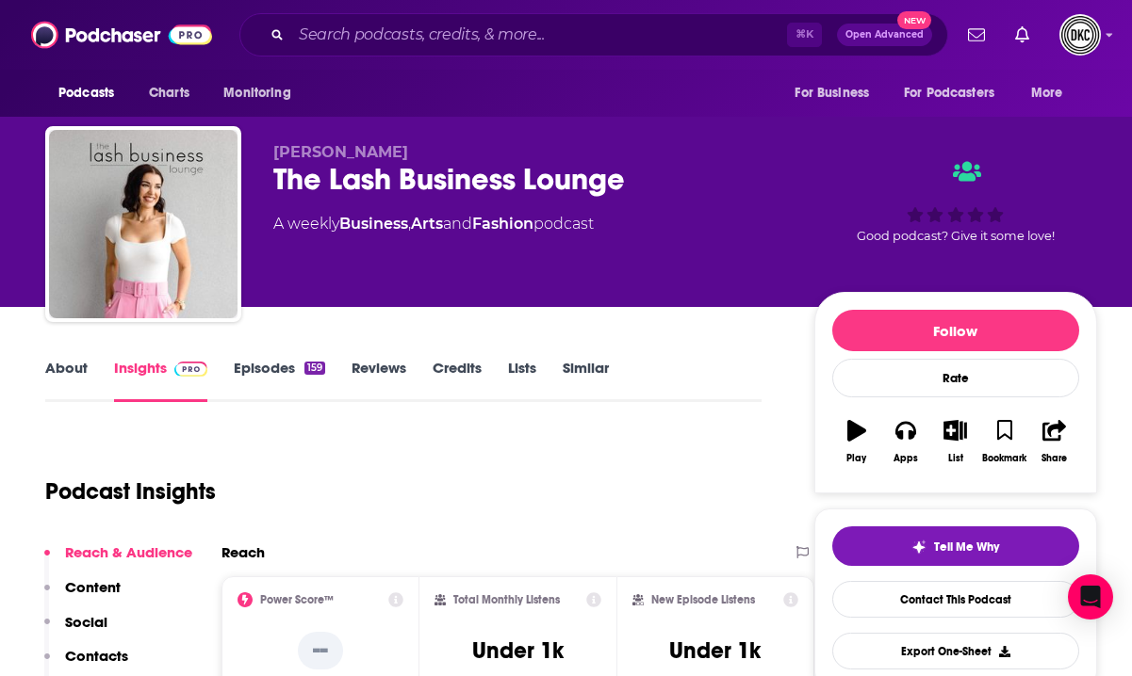
click at [73, 366] on link "About" at bounding box center [66, 380] width 42 height 43
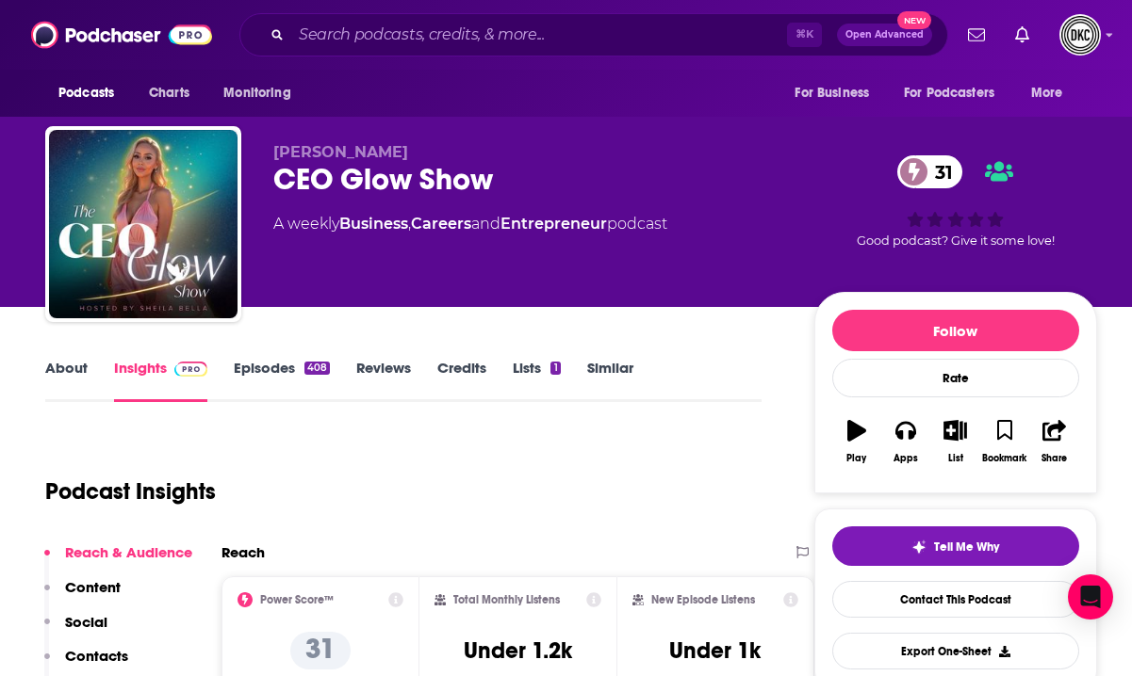
click at [74, 370] on link "About" at bounding box center [66, 380] width 42 height 43
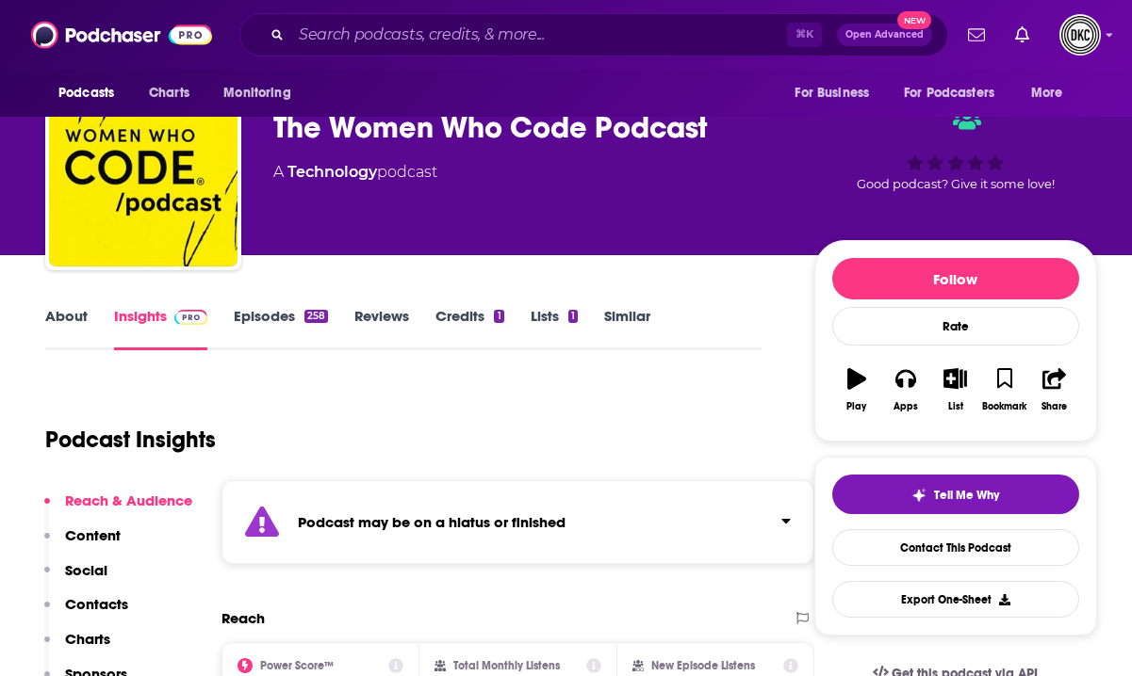
scroll to position [53, 0]
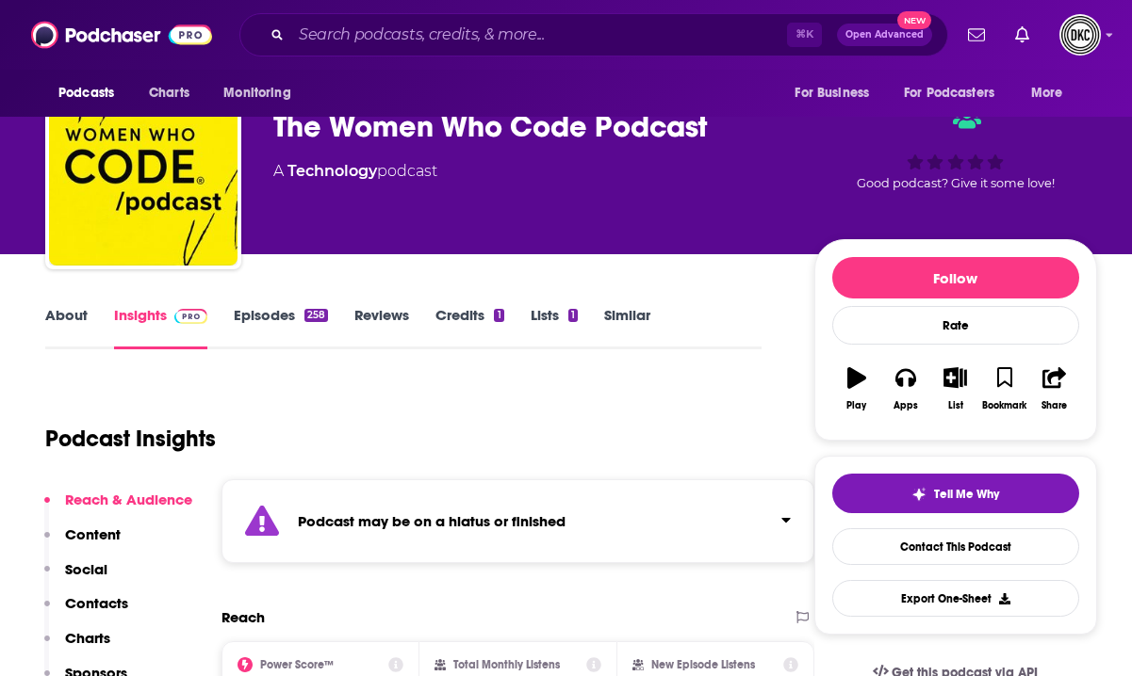
click at [70, 316] on link "About" at bounding box center [66, 327] width 42 height 43
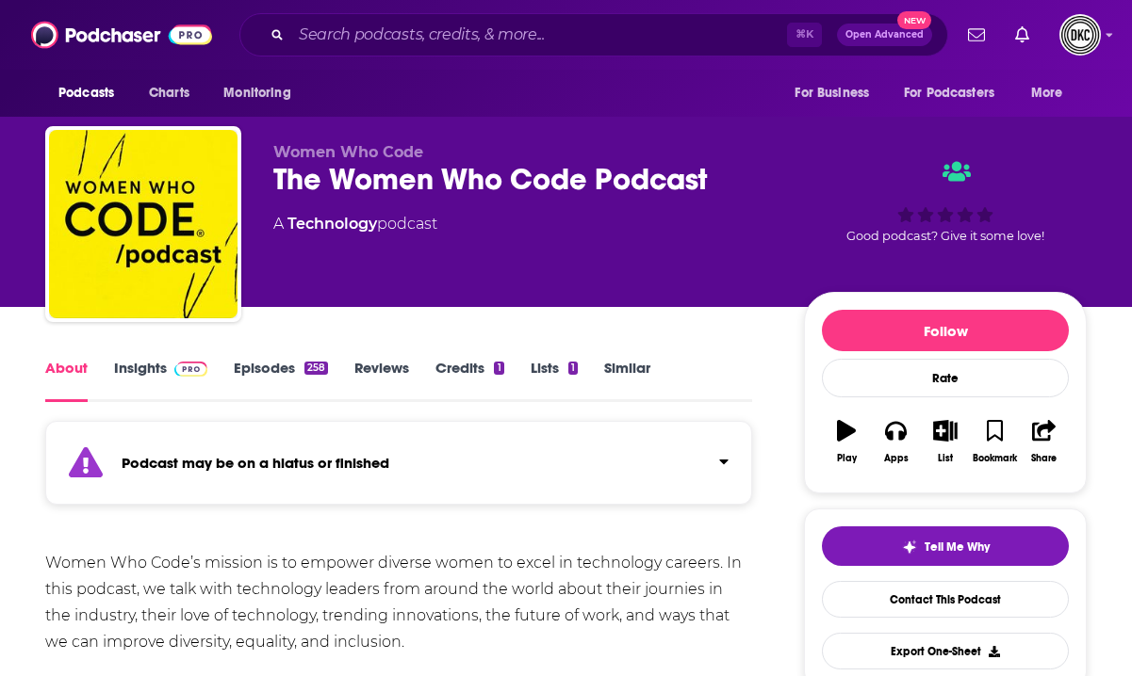
click at [214, 469] on strong "Podcast may be on a hiatus or finished" at bounding box center [256, 463] width 268 height 18
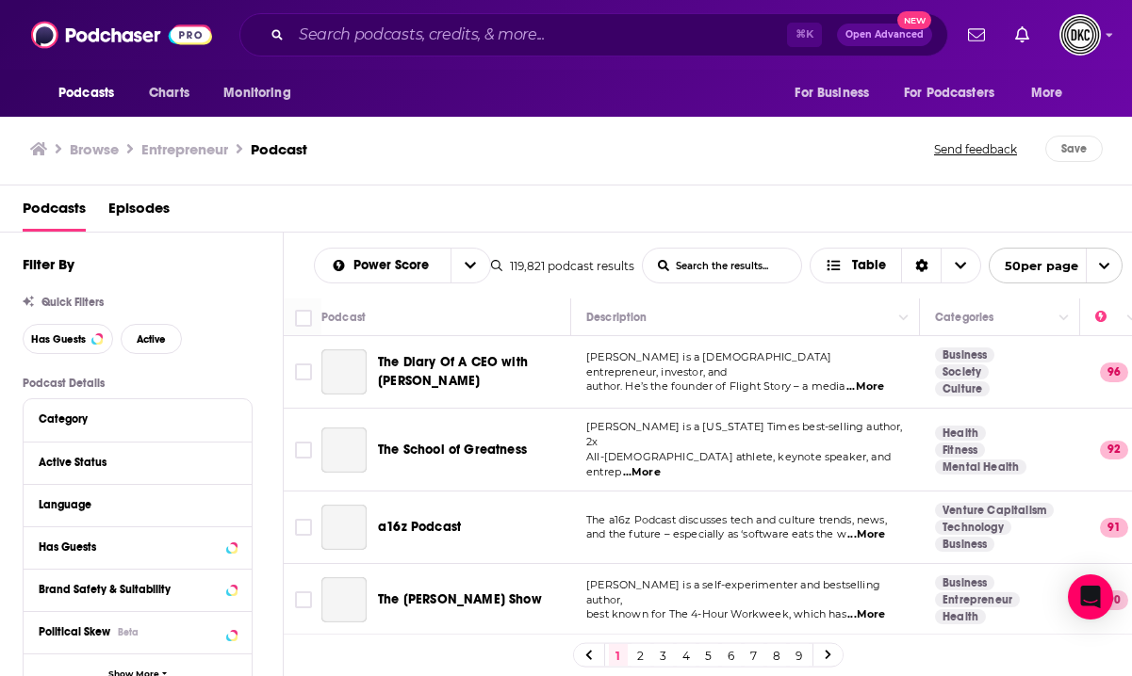
scroll to position [1518, 0]
